Goal: Ask a question

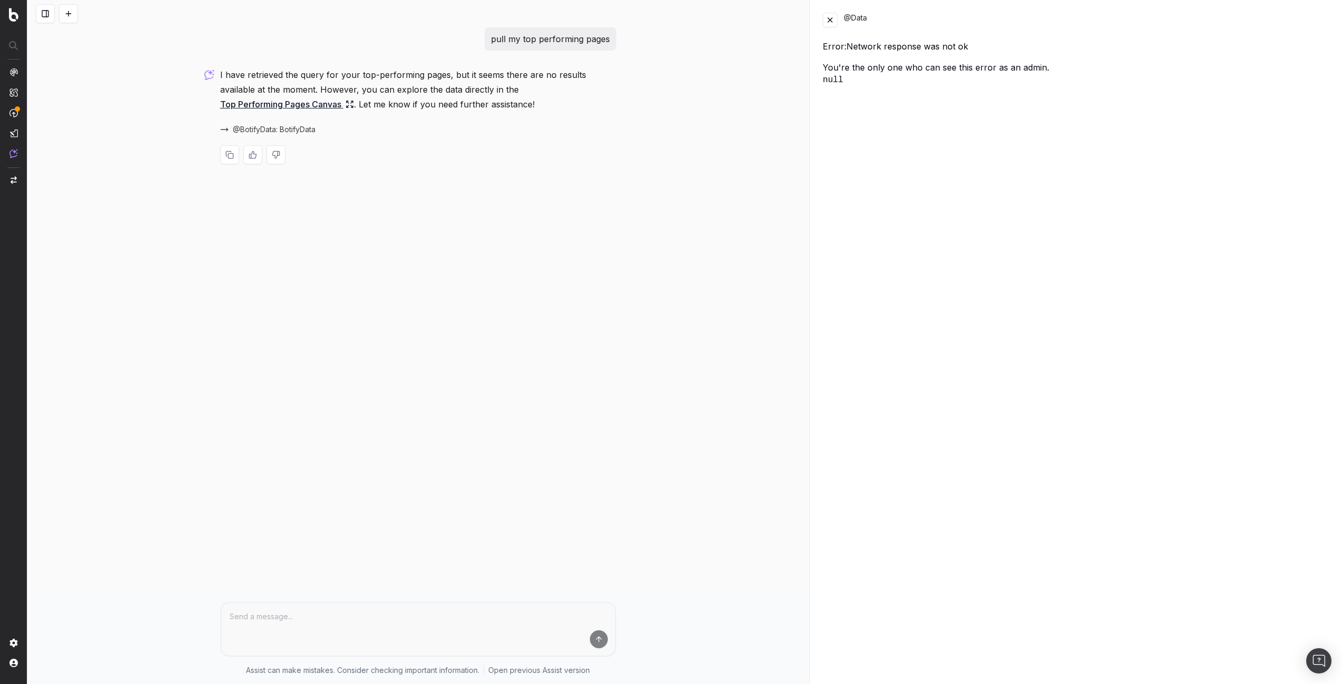
click at [828, 23] on button at bounding box center [830, 20] width 15 height 15
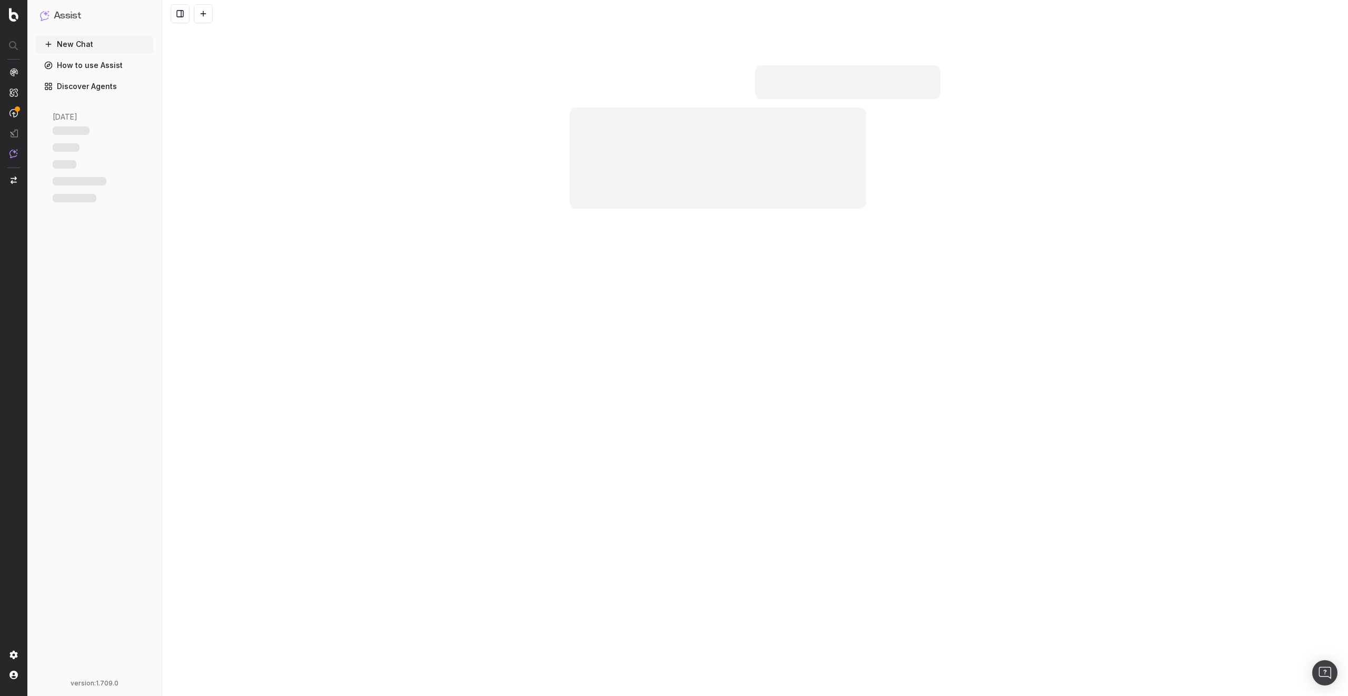
scroll to position [176, 0]
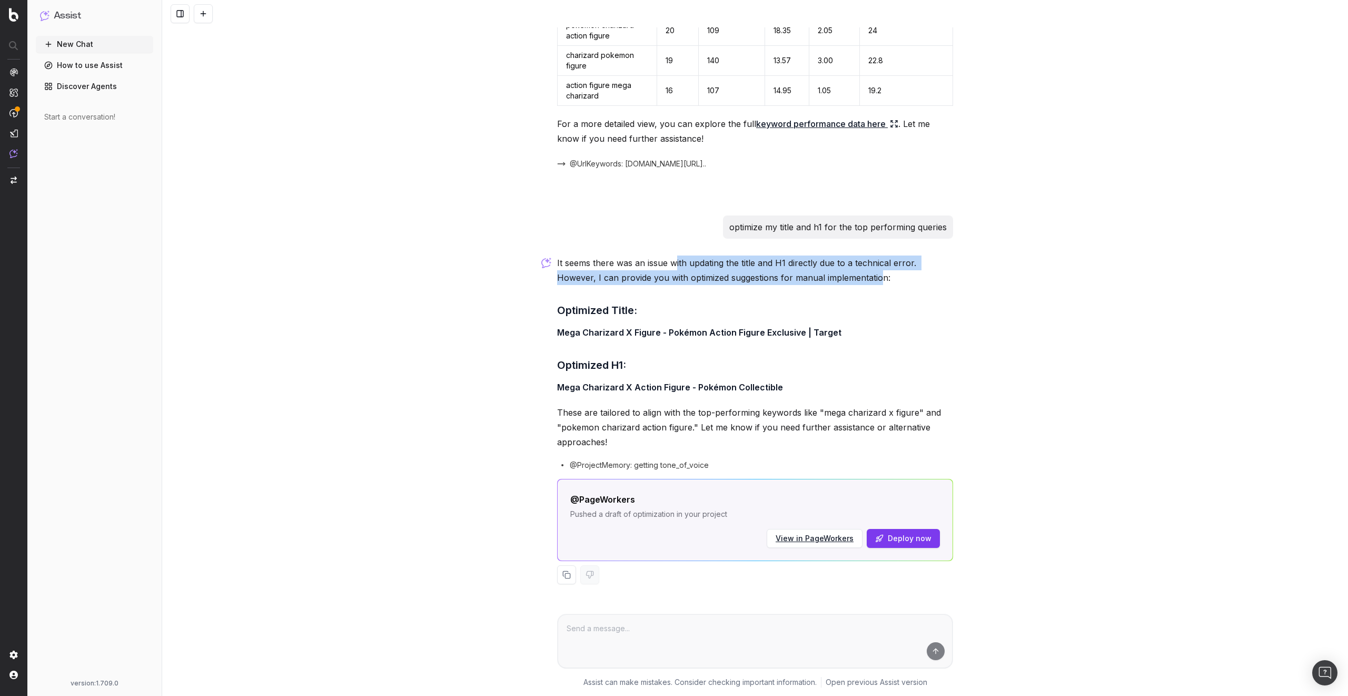
drag, startPoint x: 674, startPoint y: 264, endPoint x: 878, endPoint y: 274, distance: 203.6
click at [878, 274] on p "It seems there was an issue with updating the title and H1 directly due to a te…" at bounding box center [755, 269] width 396 height 29
drag, startPoint x: 888, startPoint y: 280, endPoint x: 546, endPoint y: 262, distance: 341.8
click at [553, 262] on div "what are my top performing keywords for https://www.target.com/p/pok-233-mon-me…" at bounding box center [755, 228] width 405 height 745
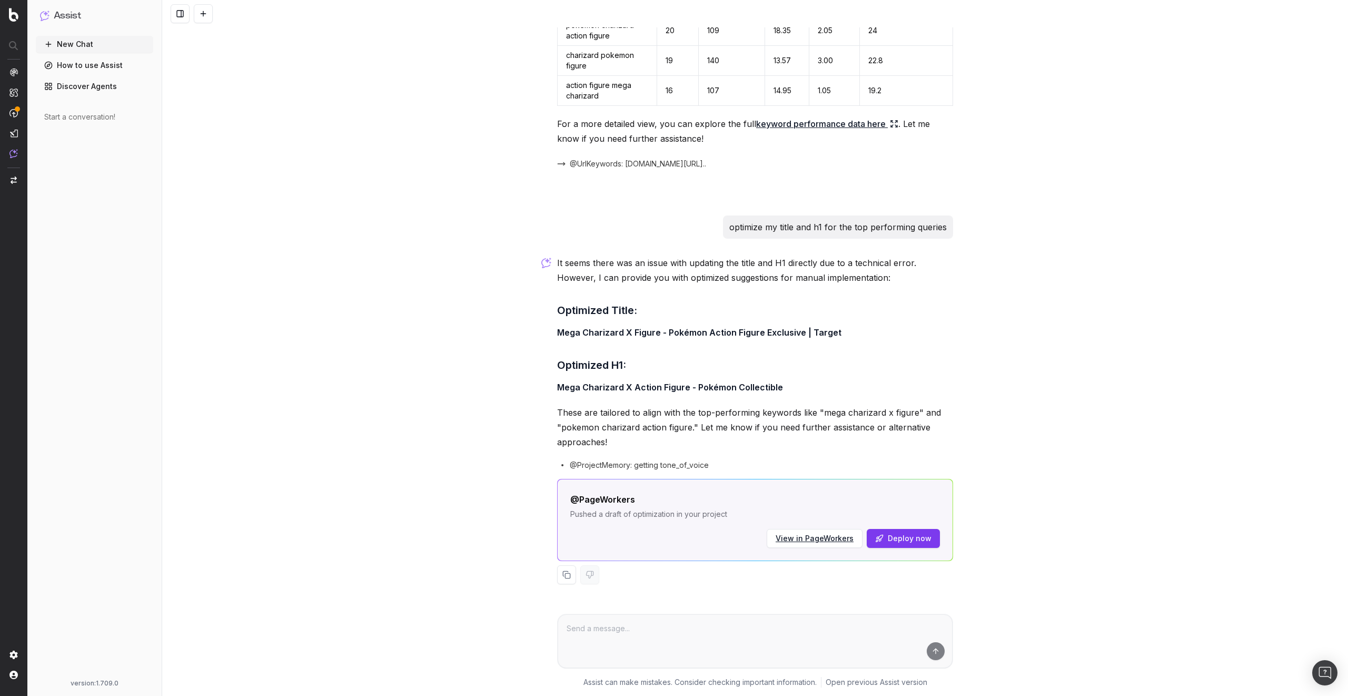
click at [366, 309] on div "what are my top performing keywords for https://www.target.com/p/pok-233-mon-me…" at bounding box center [755, 348] width 1186 height 696
